Goal: Task Accomplishment & Management: Use online tool/utility

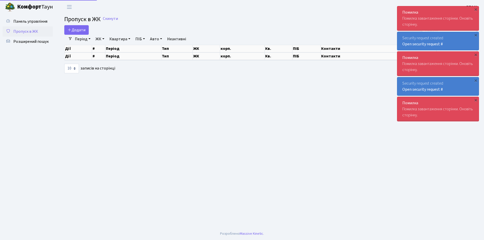
select select "25"
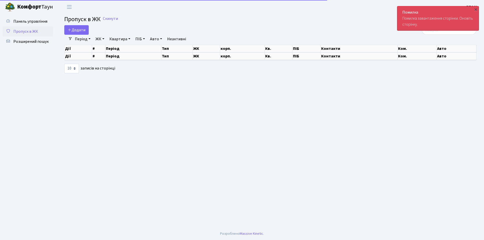
select select "25"
